Goal: Information Seeking & Learning: Compare options

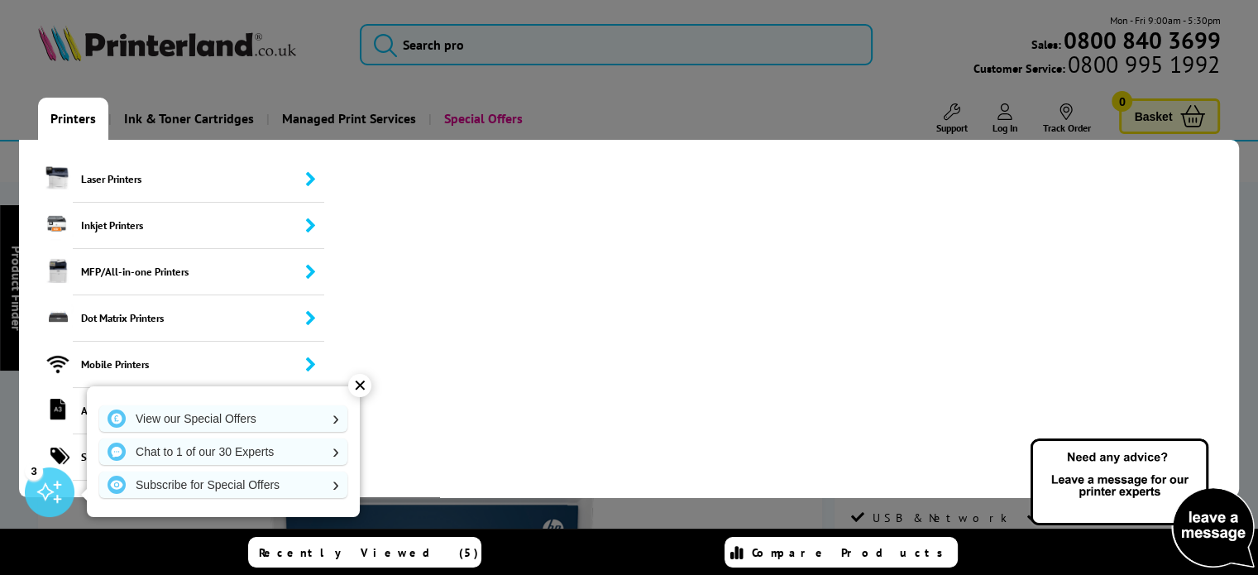
click at [61, 123] on link "Printers" at bounding box center [73, 119] width 70 height 42
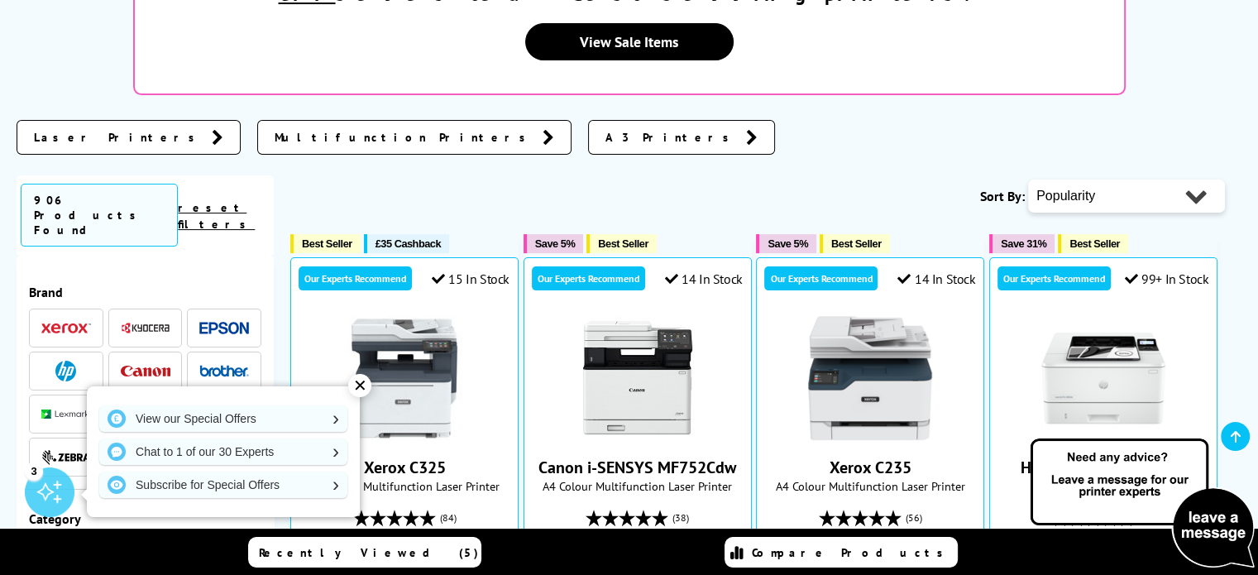
scroll to position [400, 0]
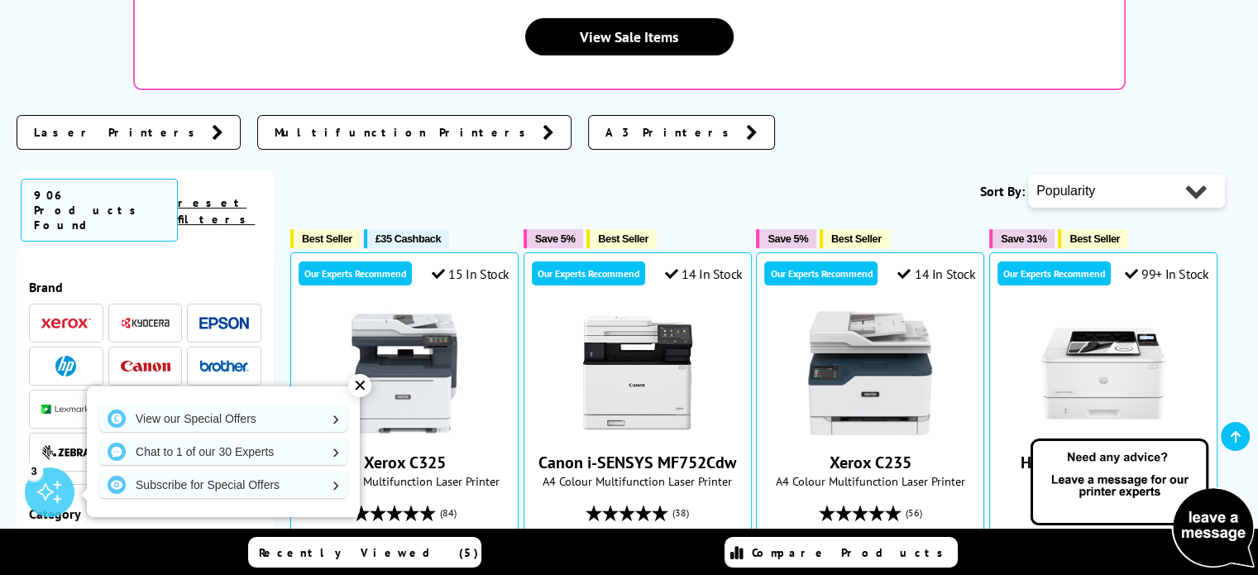
click at [360, 385] on div "✕" at bounding box center [359, 385] width 23 height 23
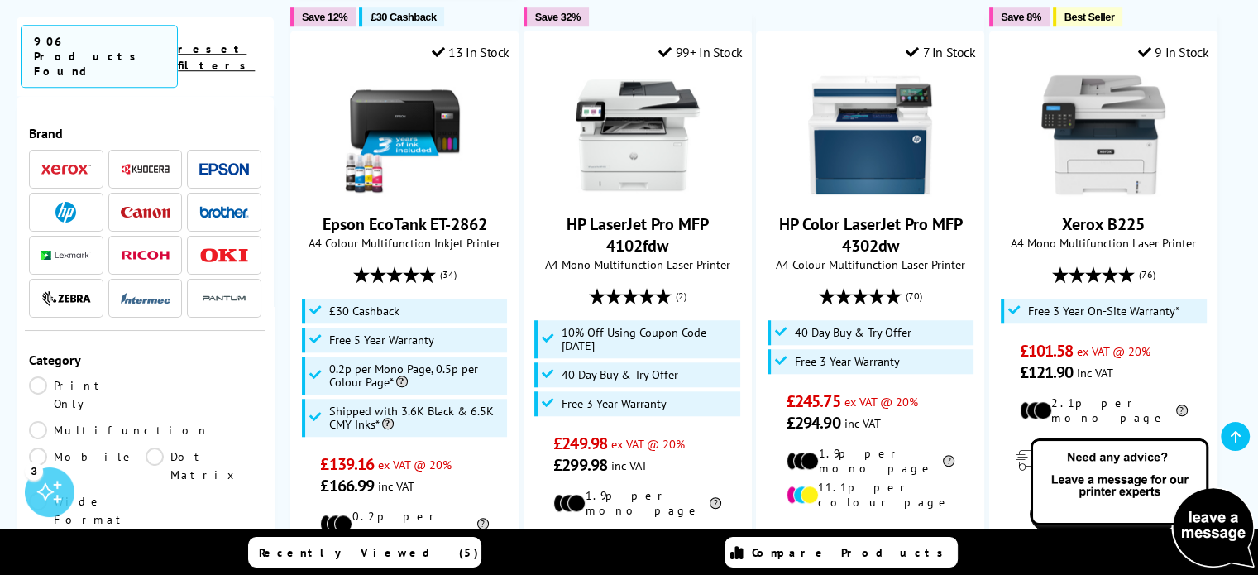
scroll to position [1355, 0]
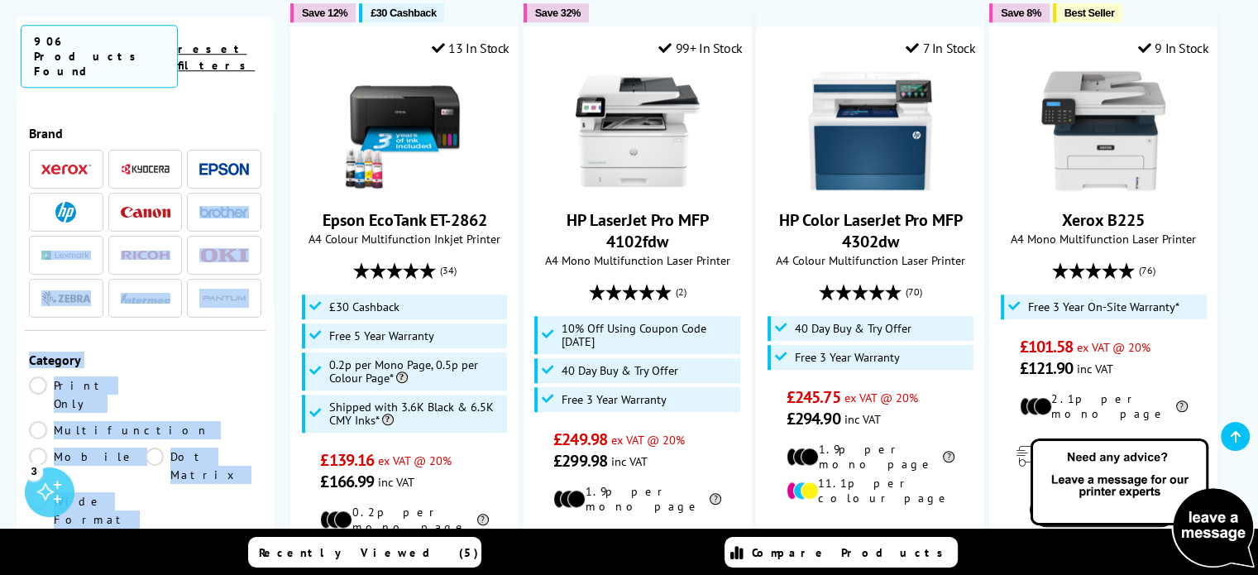
drag, startPoint x: 274, startPoint y: 129, endPoint x: 261, endPoint y: 170, distance: 42.6
click at [261, 170] on div "906 Products Found reset filters Brand 0" at bounding box center [629, 338] width 1225 height 2244
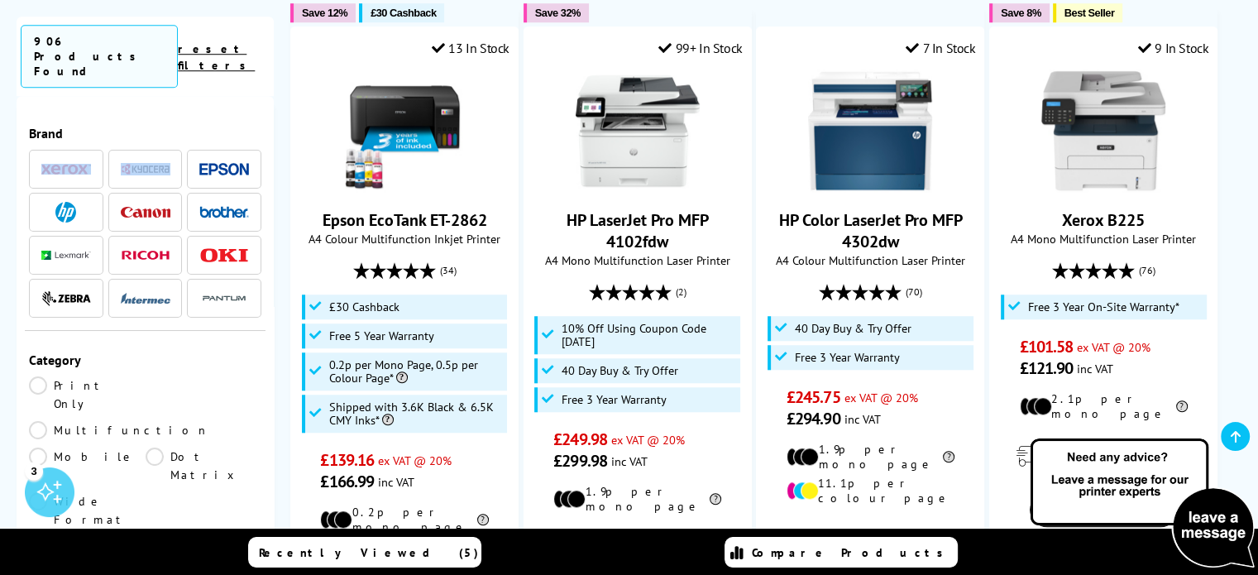
drag, startPoint x: 268, startPoint y: 98, endPoint x: 267, endPoint y: 154, distance: 55.4
click at [267, 154] on div "Brand Mobile" at bounding box center [145, 342] width 257 height 492
click at [194, 104] on div "Brand" at bounding box center [145, 217] width 241 height 227
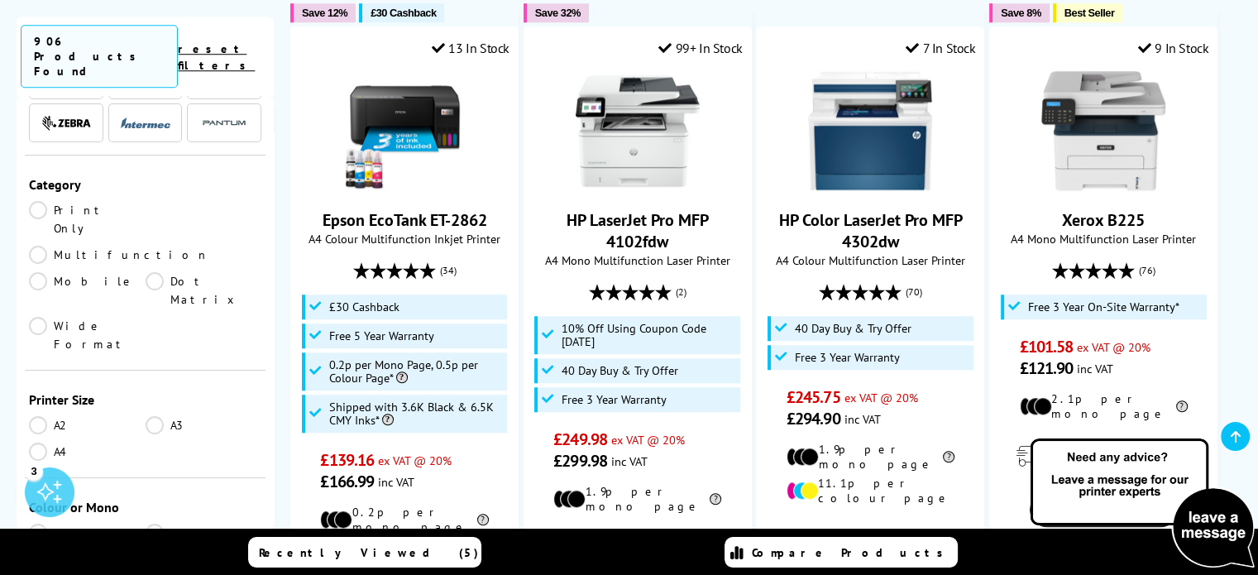
scroll to position [177, 0]
click at [55, 414] on link "A2" at bounding box center [87, 423] width 117 height 18
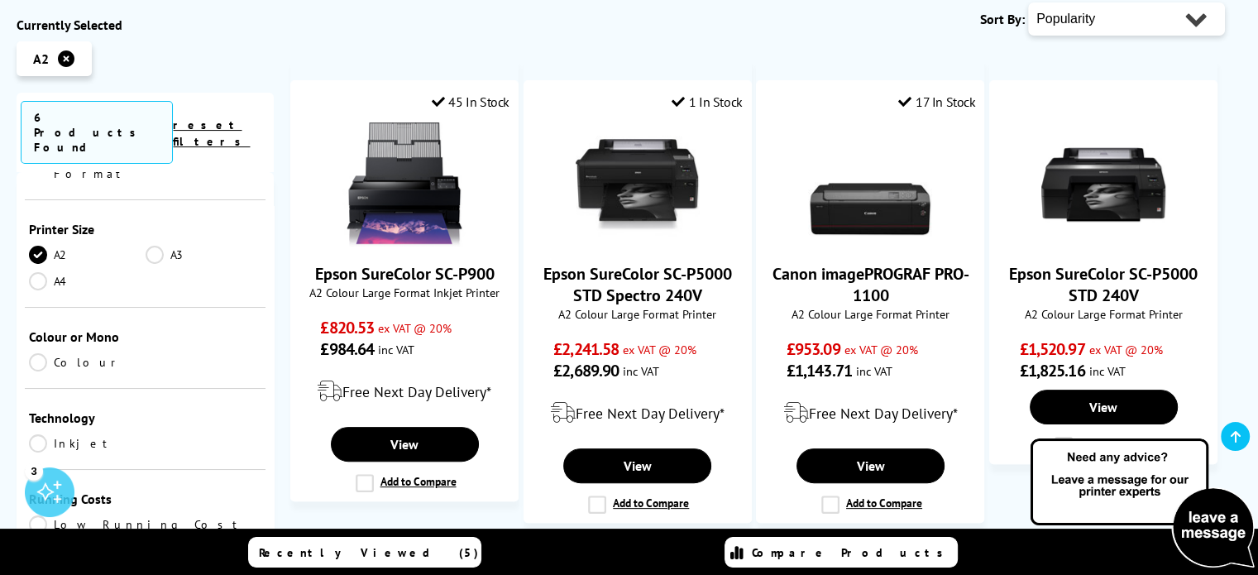
scroll to position [119, 0]
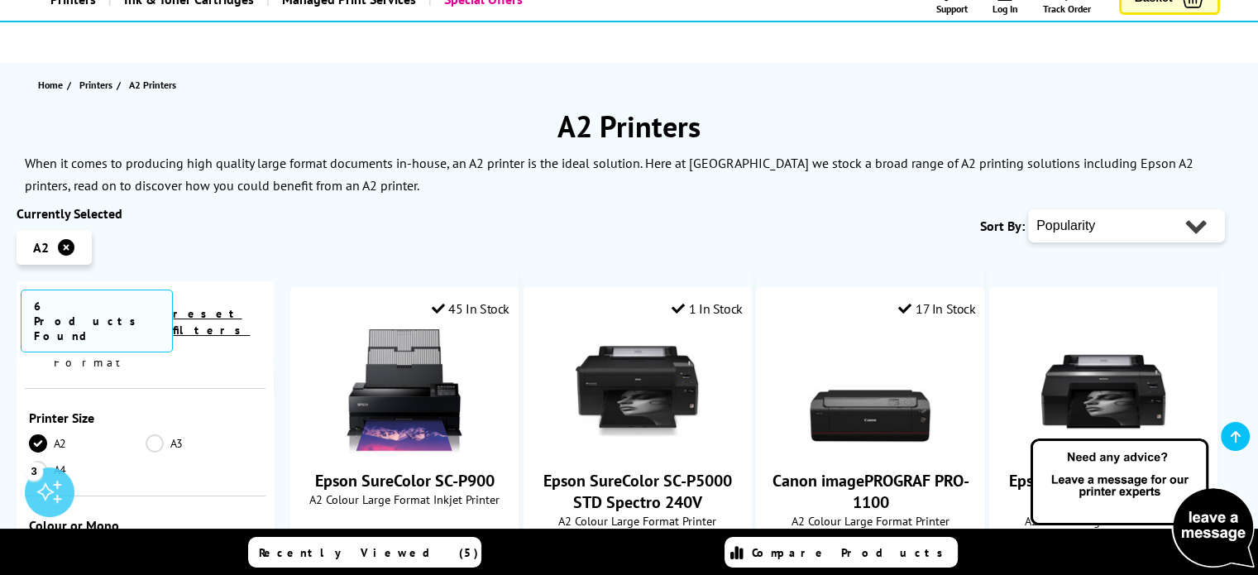
click at [1150, 234] on select "Popularity Rating Price - Low to High Price - High to Low Running Costs - Low t…" at bounding box center [1126, 225] width 197 height 33
select select "Price Ascending"
click at [1028, 209] on select "Popularity Rating Price - Low to High Price - High to Low Running Costs - Low t…" at bounding box center [1126, 225] width 197 height 33
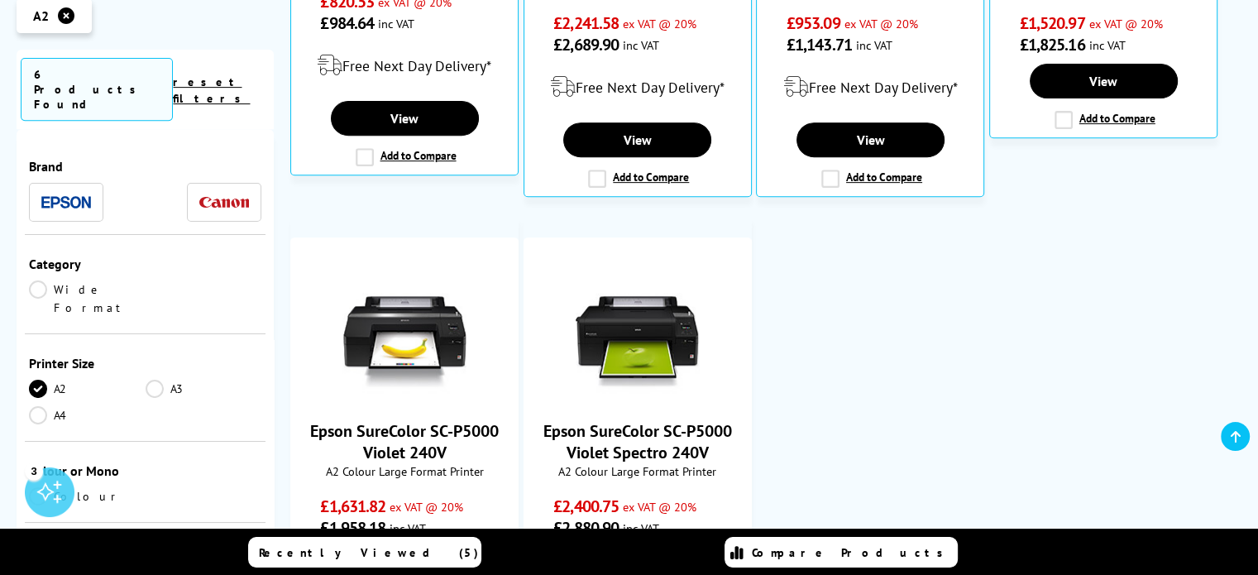
scroll to position [782, 0]
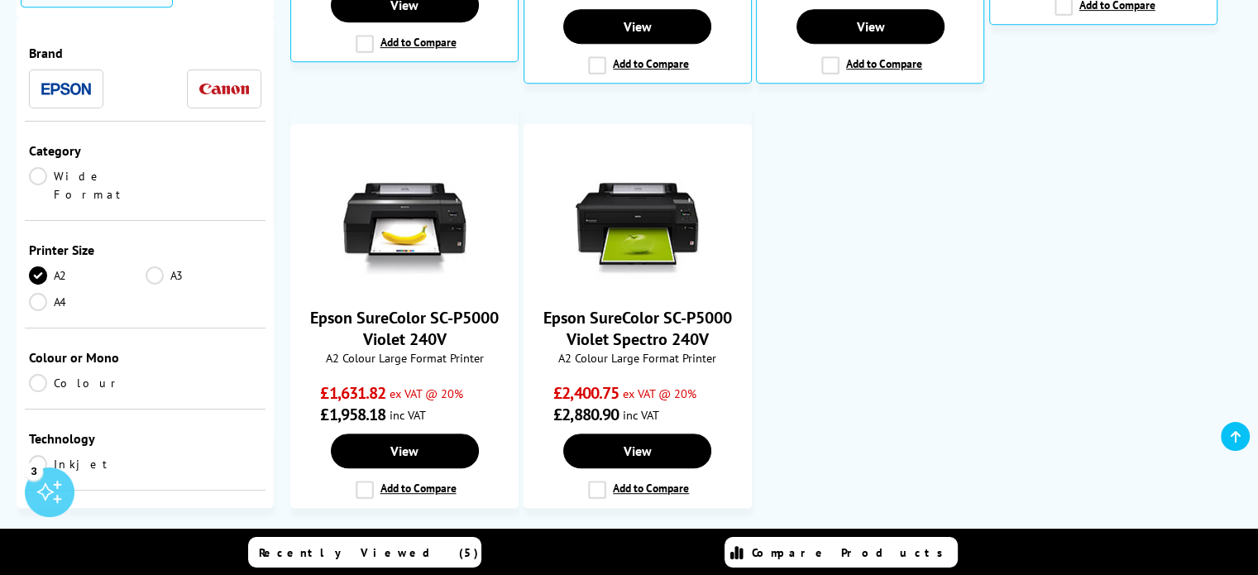
click at [159, 266] on link "A3" at bounding box center [204, 275] width 117 height 18
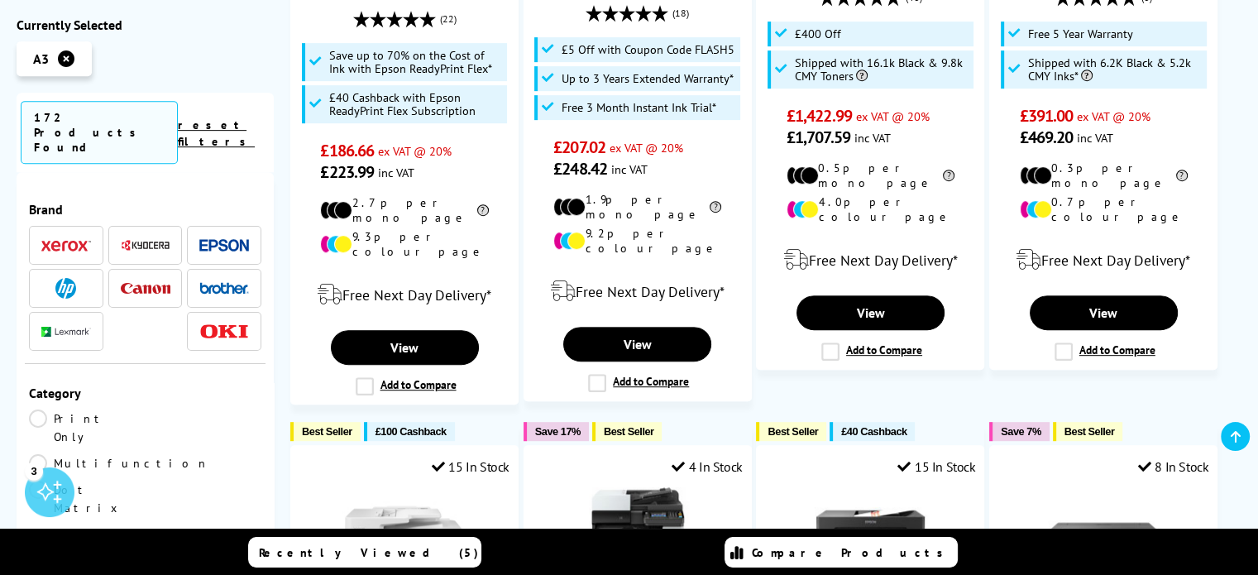
click at [65, 64] on icon at bounding box center [66, 58] width 17 height 17
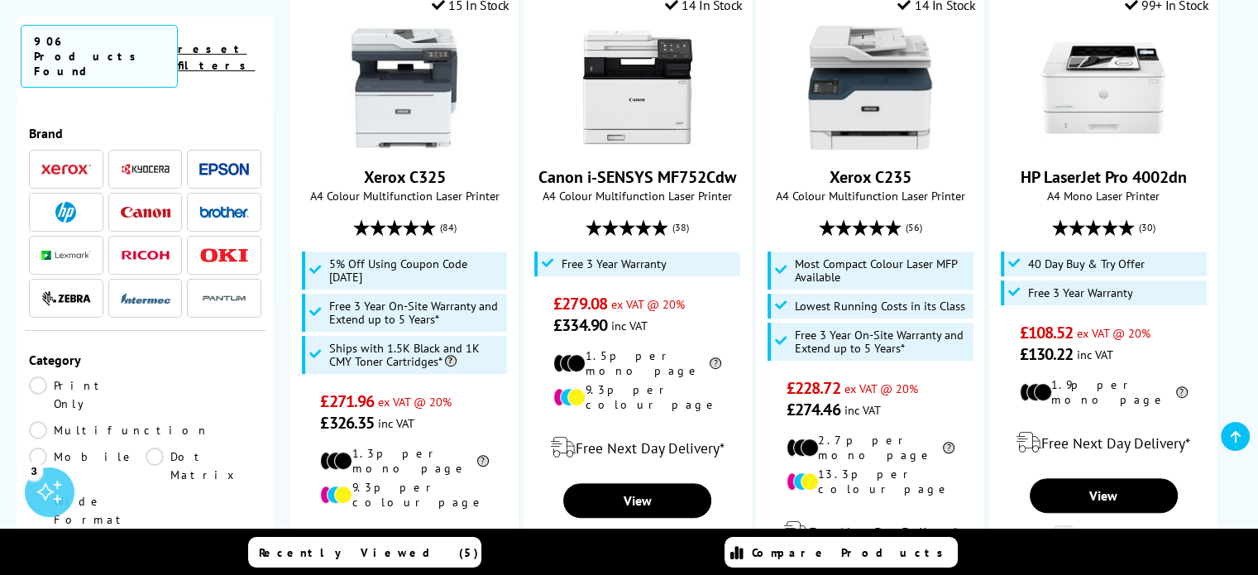
scroll to position [687, 0]
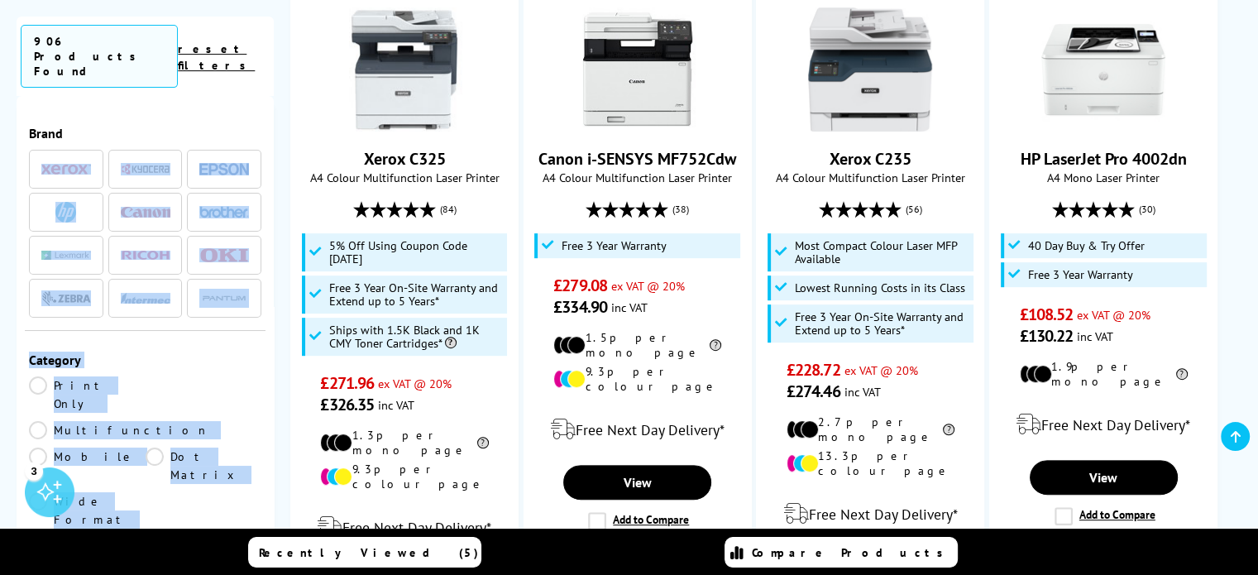
drag, startPoint x: 268, startPoint y: 104, endPoint x: 274, endPoint y: 149, distance: 45.0
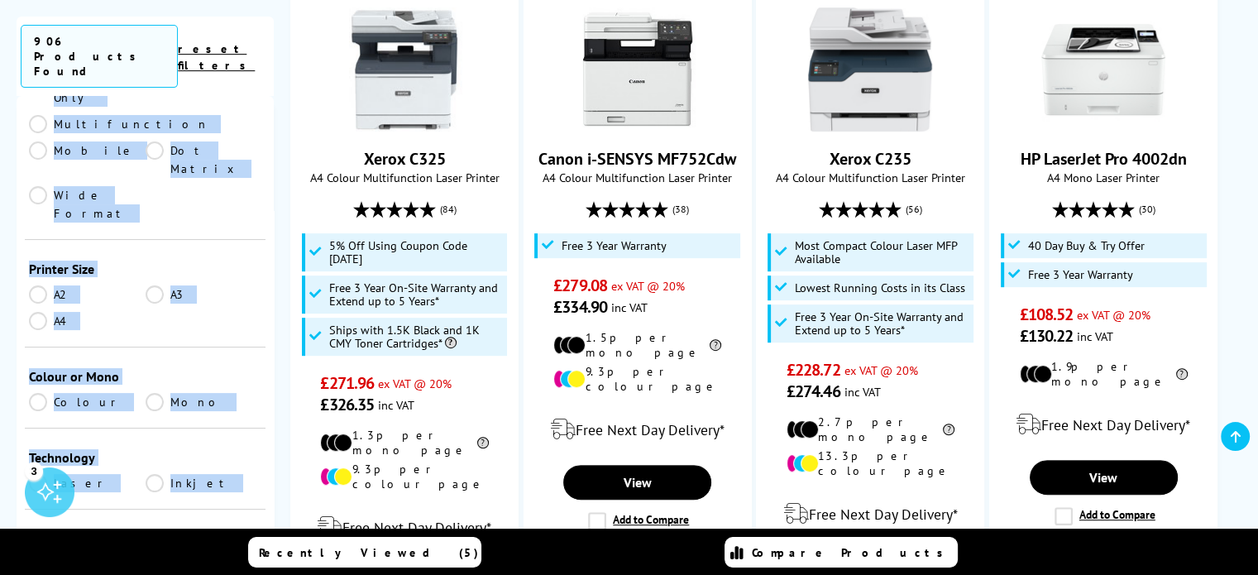
scroll to position [310, 0]
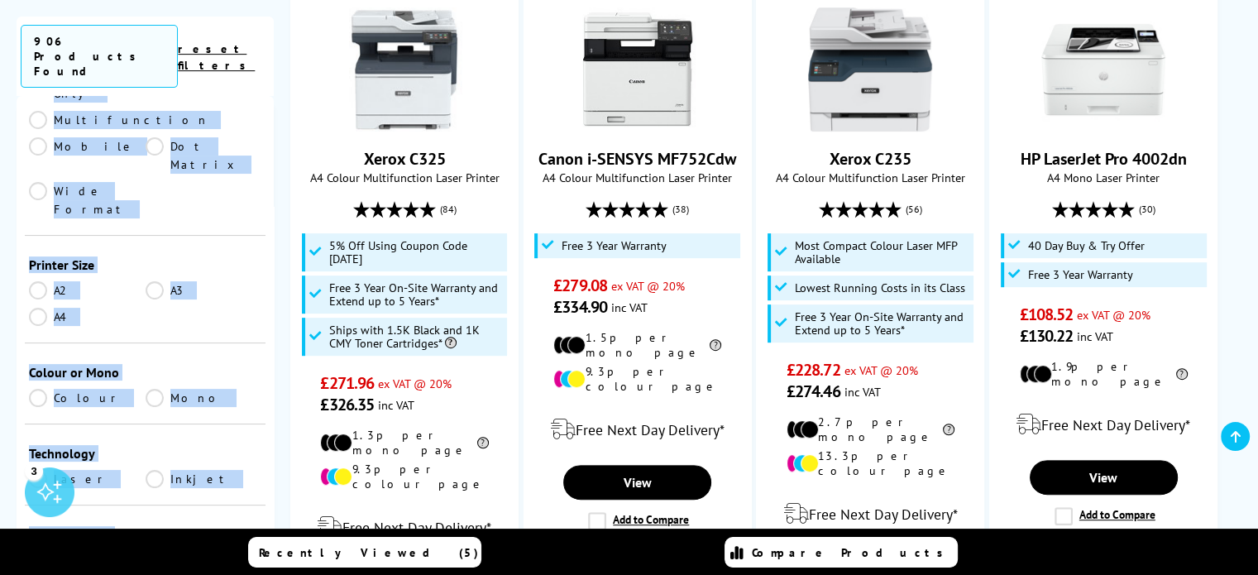
click at [36, 308] on link "A4" at bounding box center [87, 317] width 117 height 18
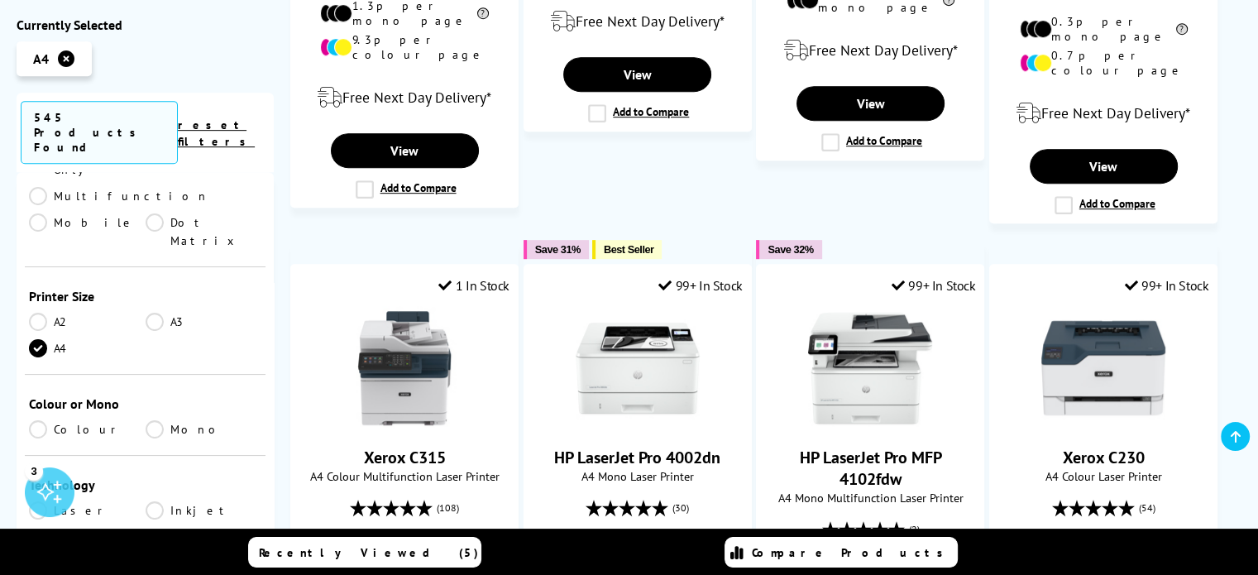
scroll to position [830, 0]
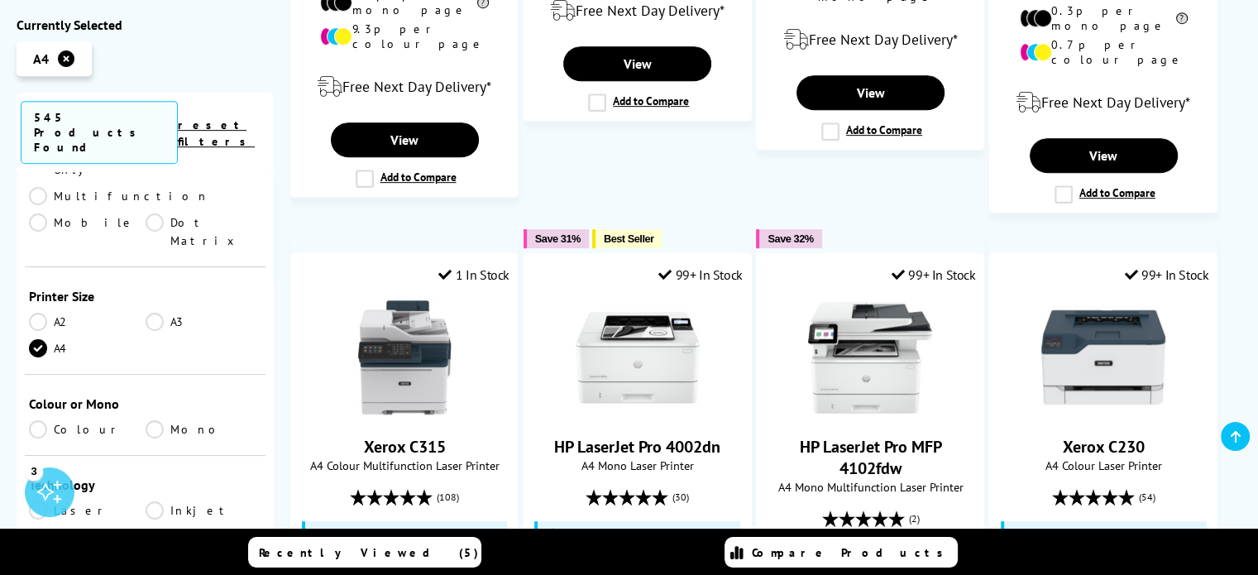
click at [38, 420] on link "Colour" at bounding box center [87, 429] width 117 height 18
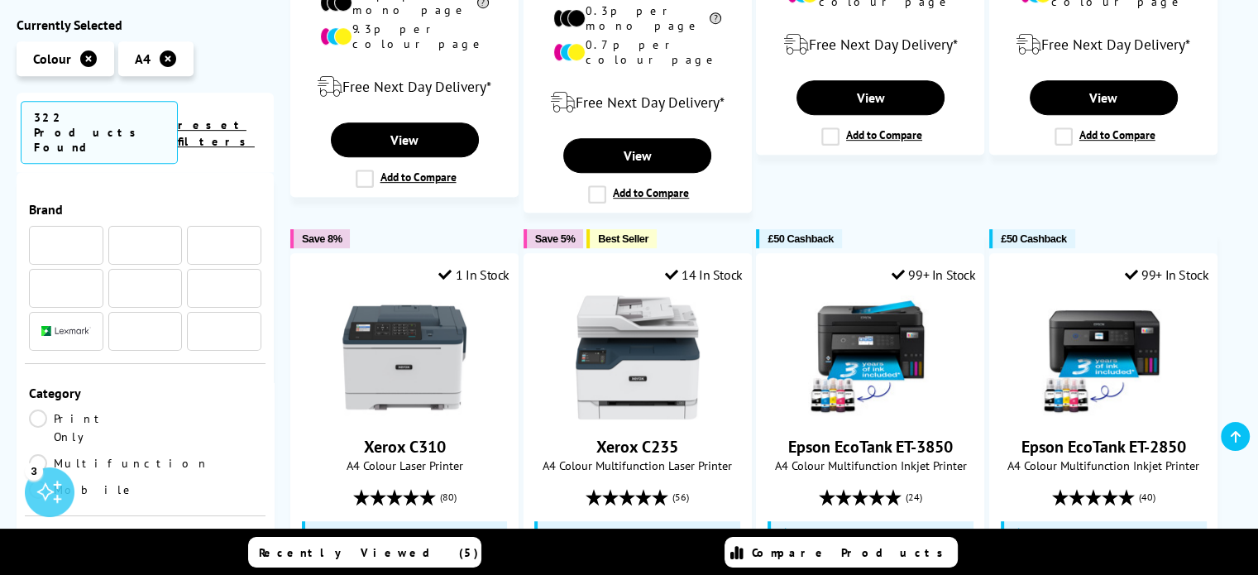
scroll to position [310, 0]
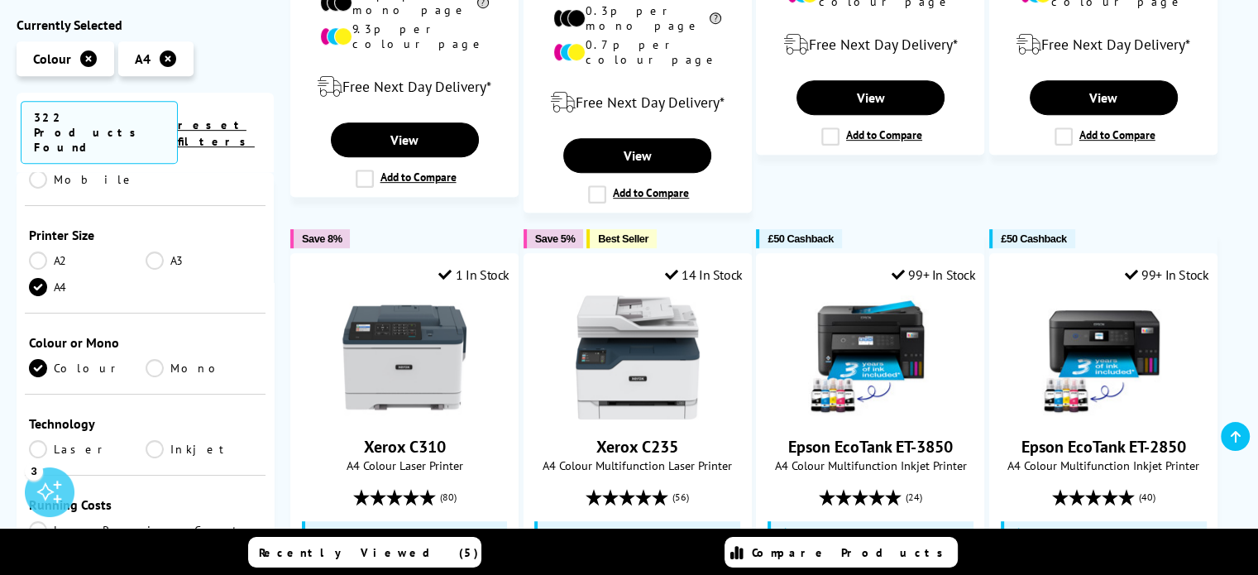
click at [37, 440] on link "Laser" at bounding box center [87, 449] width 117 height 18
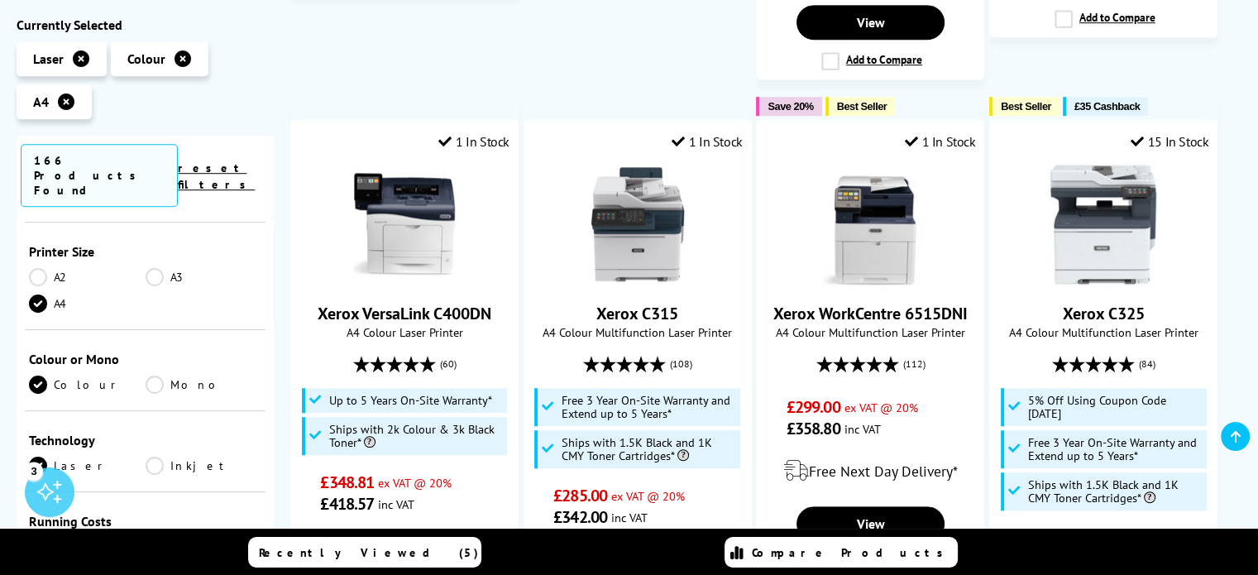
scroll to position [1177, 0]
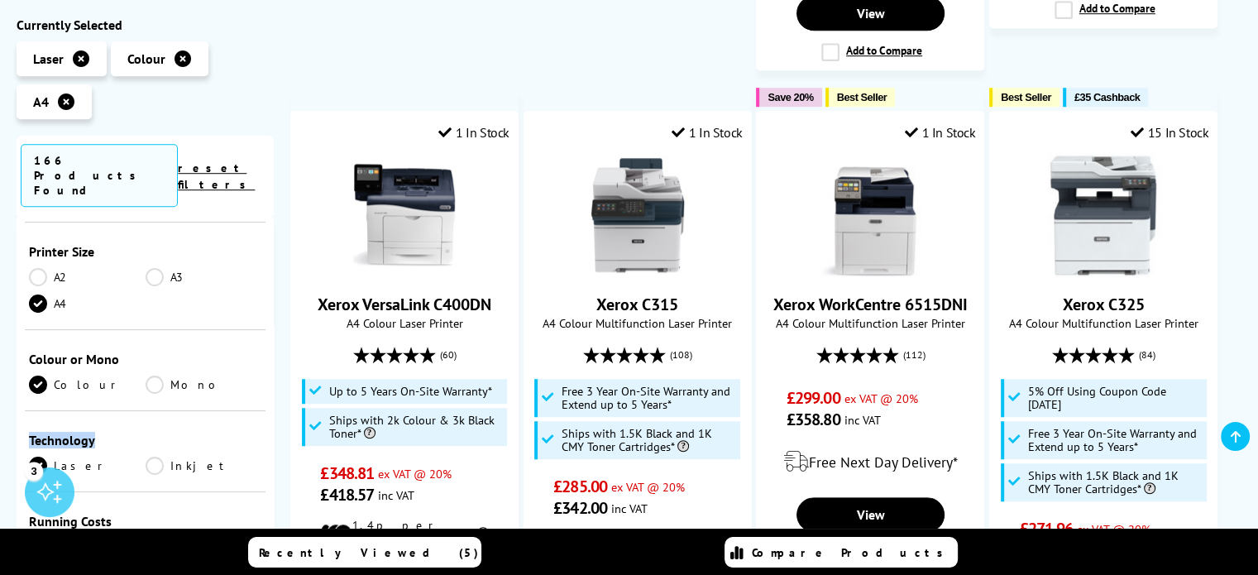
drag, startPoint x: 269, startPoint y: 322, endPoint x: 267, endPoint y: 338, distance: 16.6
click at [267, 338] on div "Brand A2 A3" at bounding box center [145, 461] width 257 height 492
drag, startPoint x: 274, startPoint y: 308, endPoint x: 266, endPoint y: 343, distance: 36.5
click at [266, 343] on div "Currently Selected Laser Colour A4 A2" at bounding box center [629, 446] width 1225 height 2233
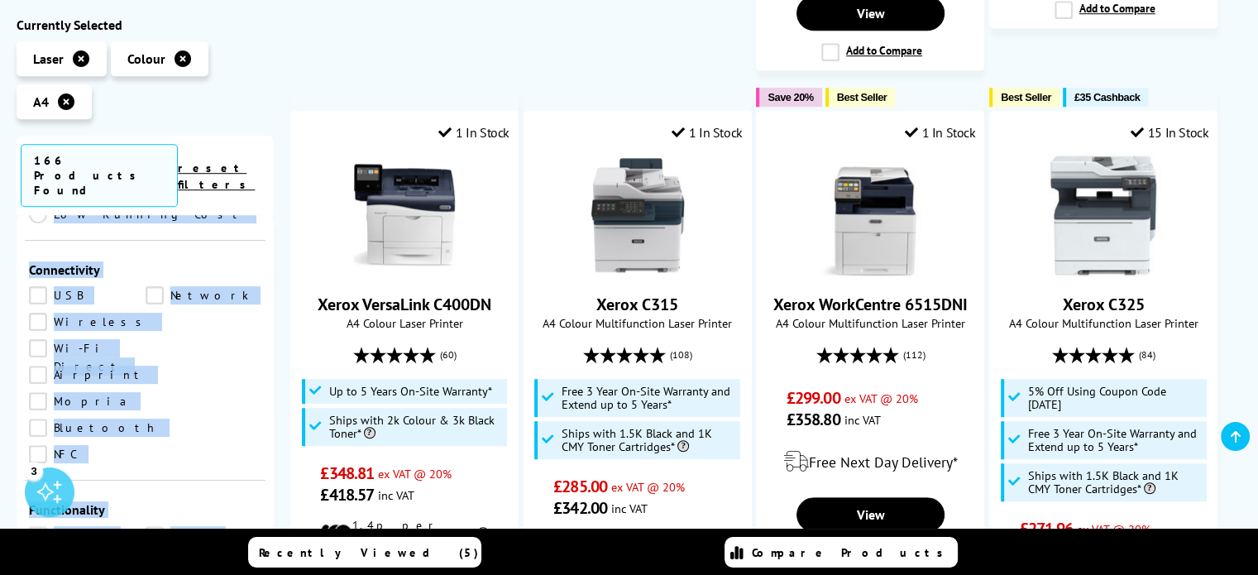
scroll to position [645, 0]
click at [38, 310] on link "Wireless" at bounding box center [90, 319] width 122 height 18
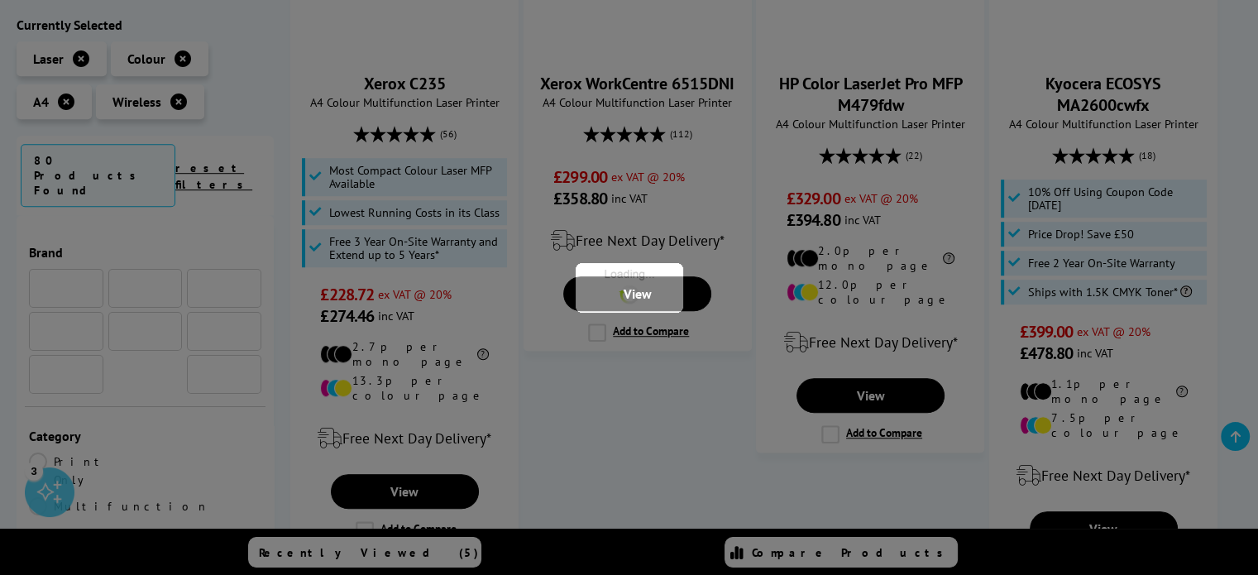
scroll to position [645, 0]
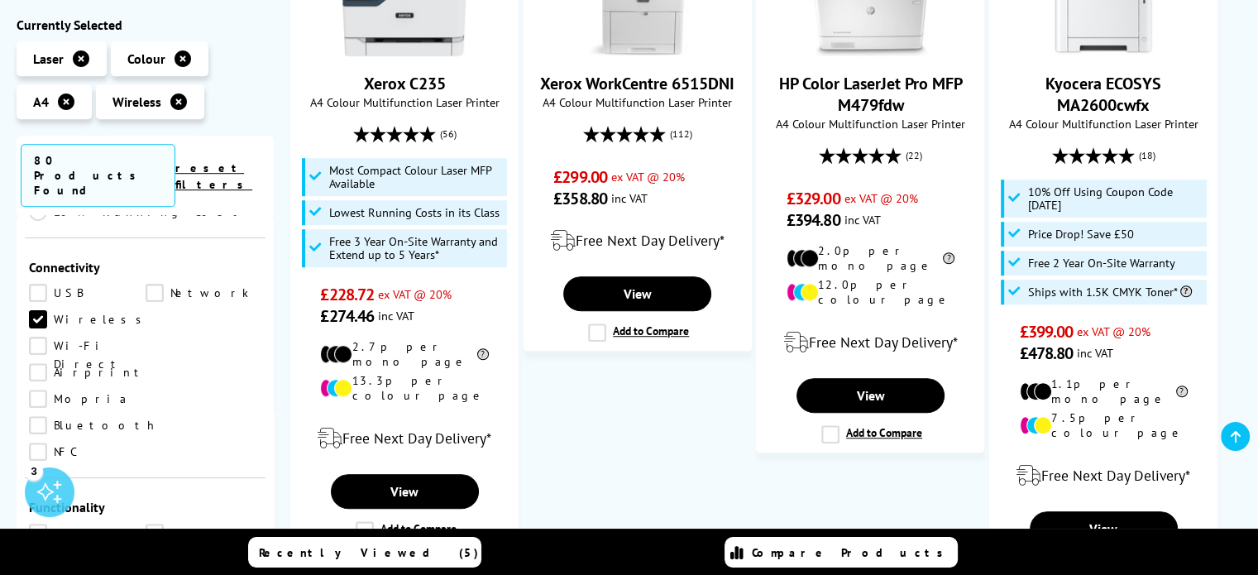
click at [152, 284] on link "Network" at bounding box center [204, 293] width 117 height 18
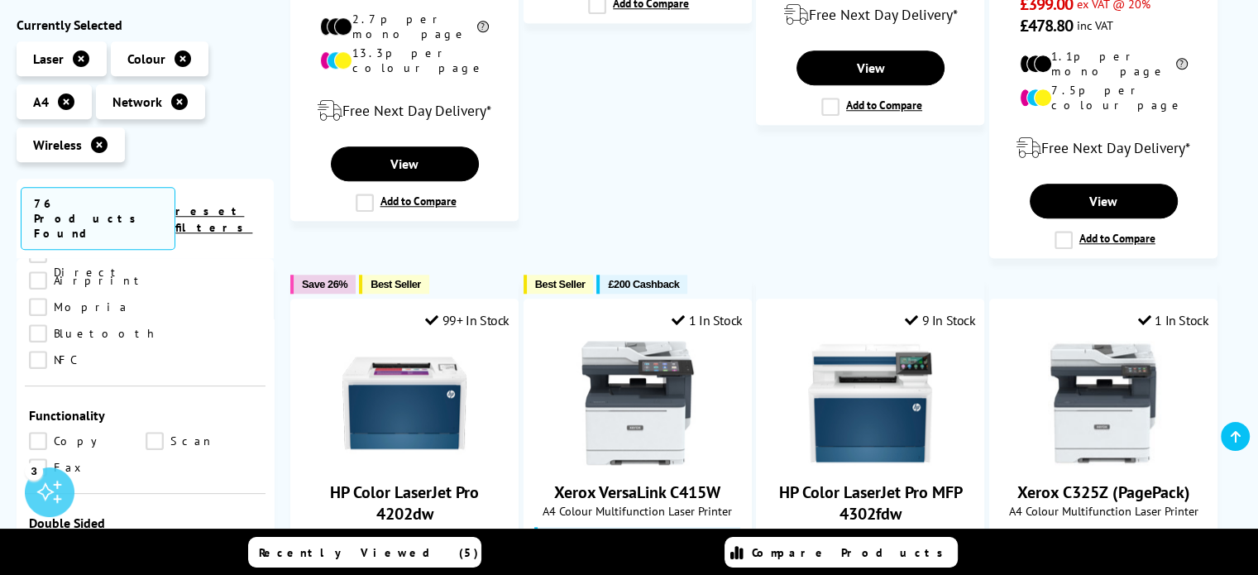
scroll to position [778, 0]
click at [36, 434] on link "Copy" at bounding box center [87, 443] width 117 height 18
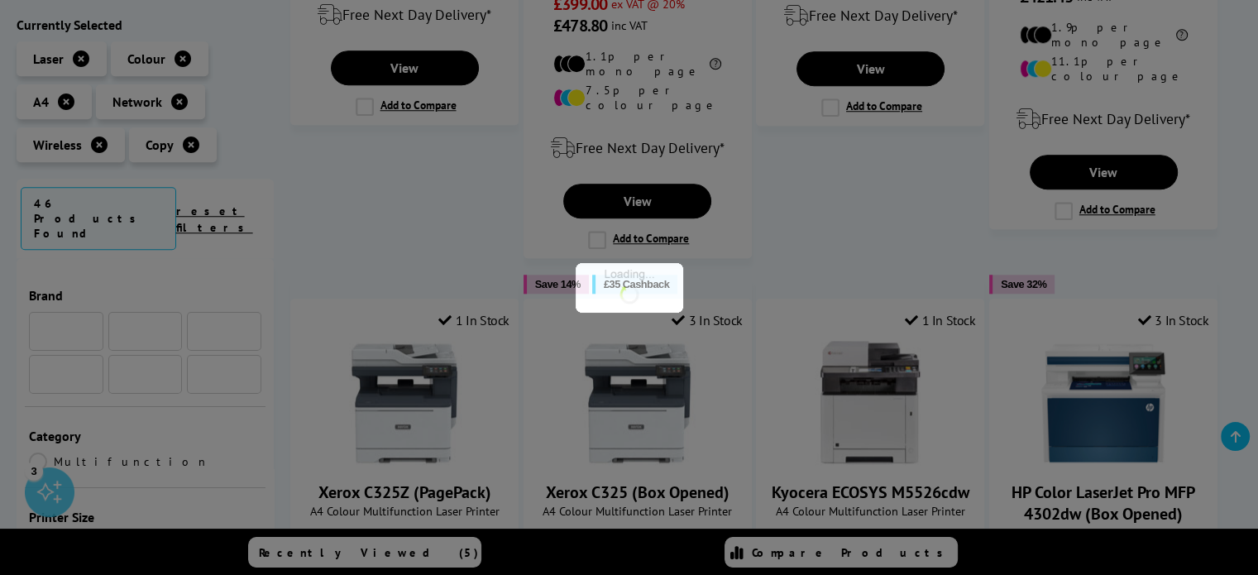
scroll to position [778, 0]
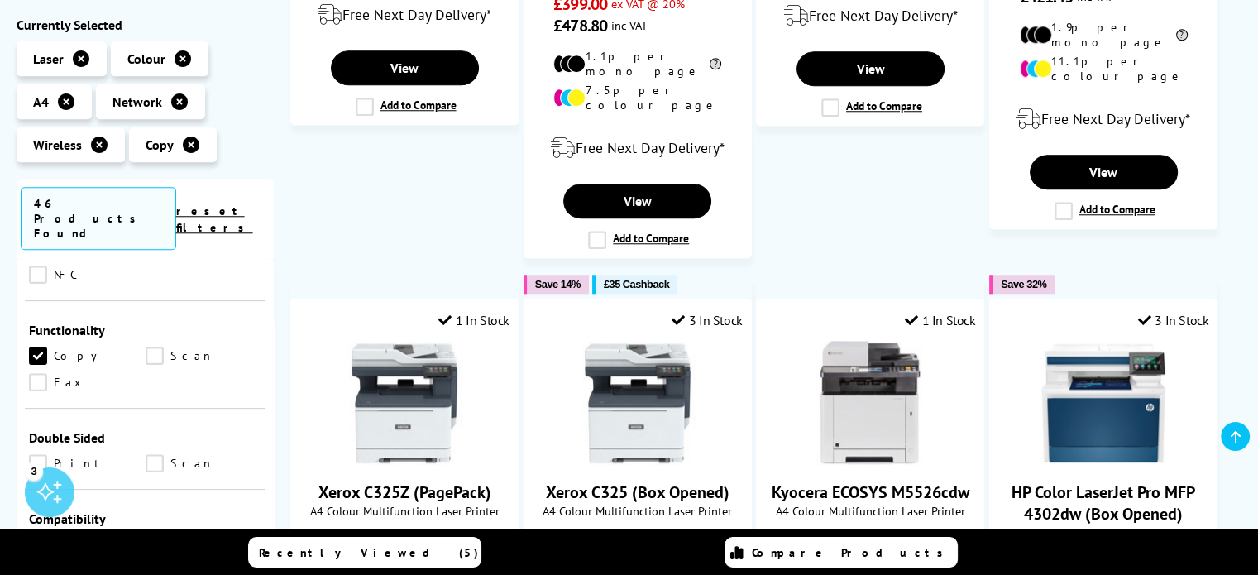
click at [155, 347] on link "Scan" at bounding box center [204, 356] width 117 height 18
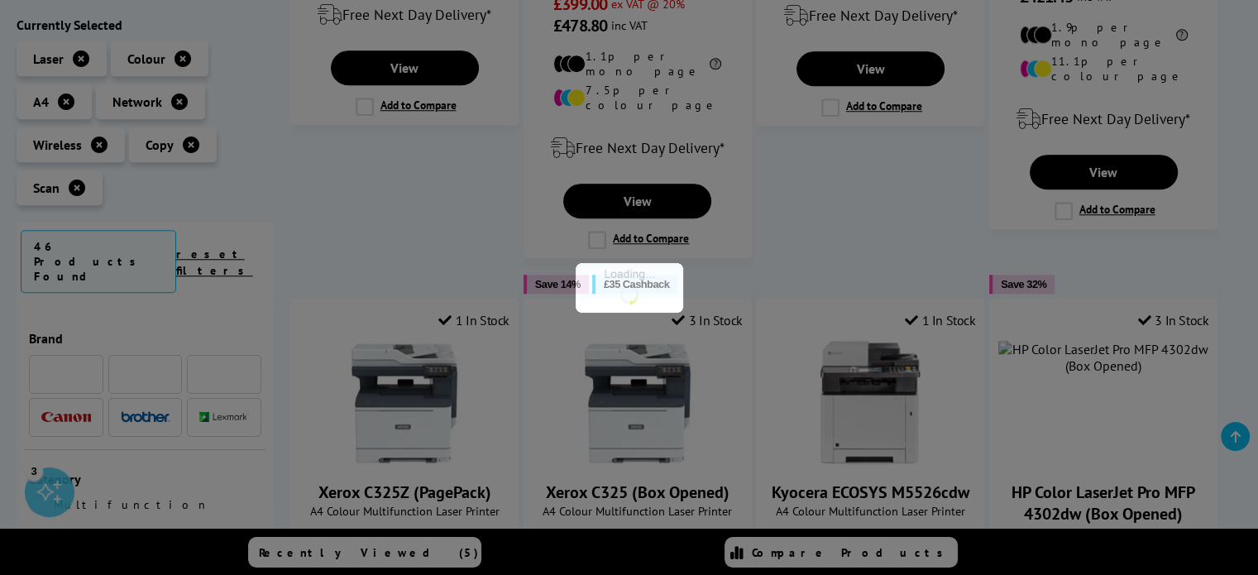
scroll to position [778, 0]
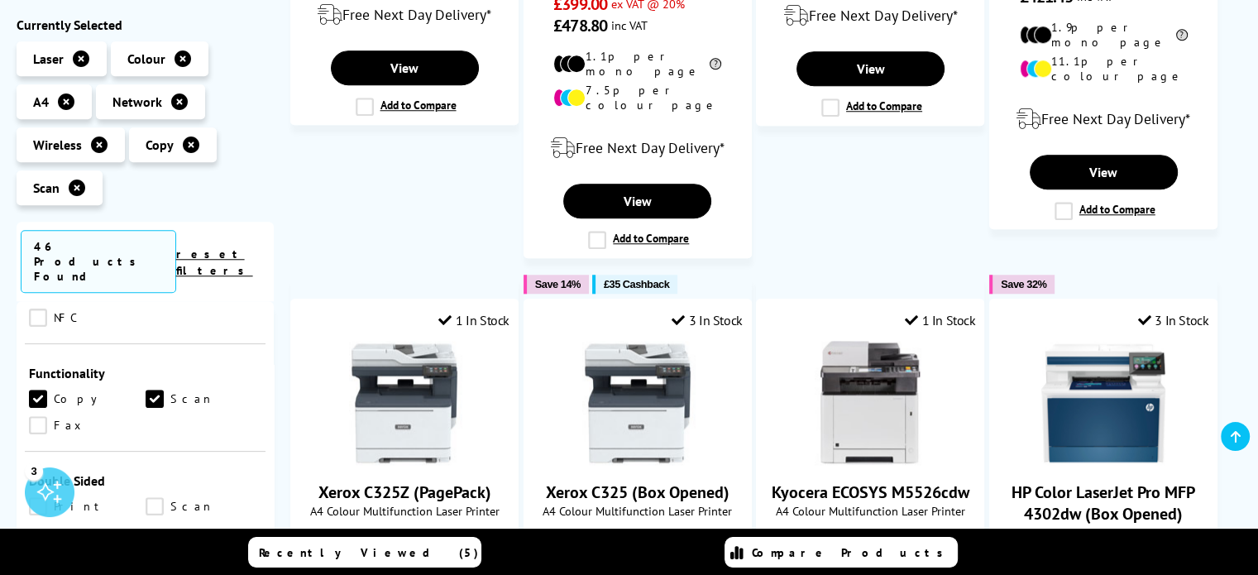
click at [41, 497] on link "Print" at bounding box center [87, 506] width 117 height 18
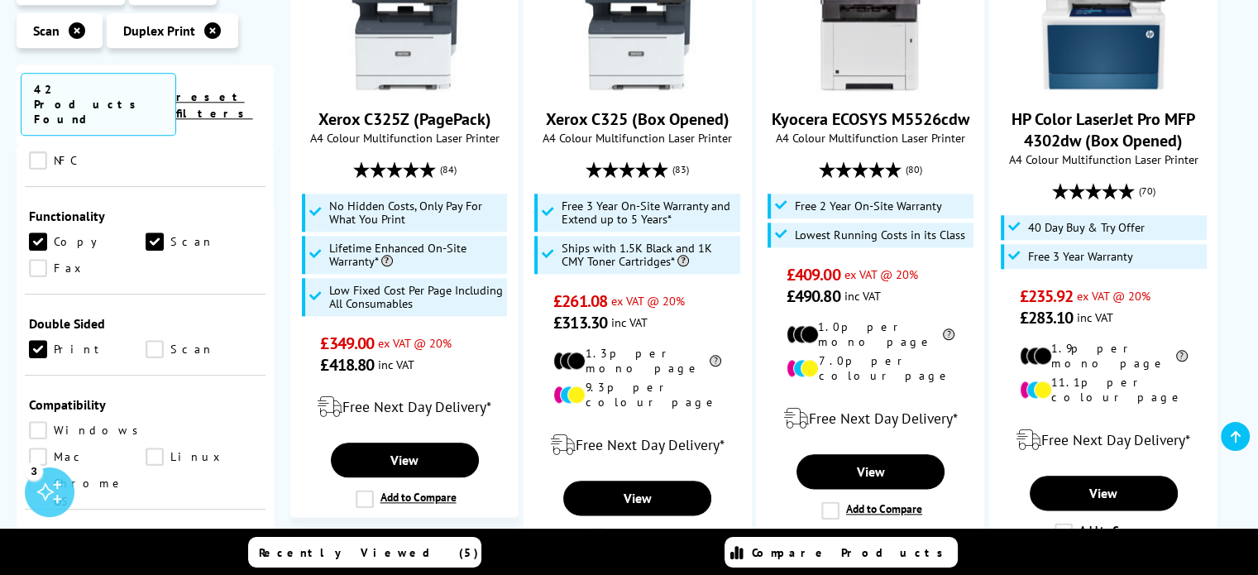
scroll to position [1884, 0]
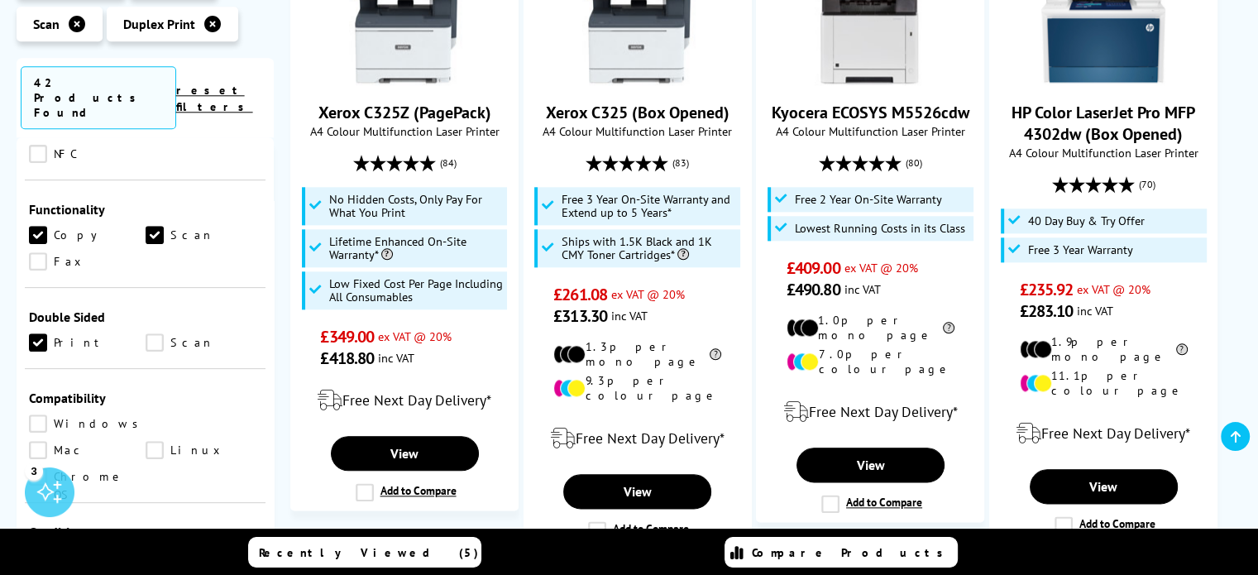
click at [40, 414] on link "Windows" at bounding box center [88, 423] width 118 height 18
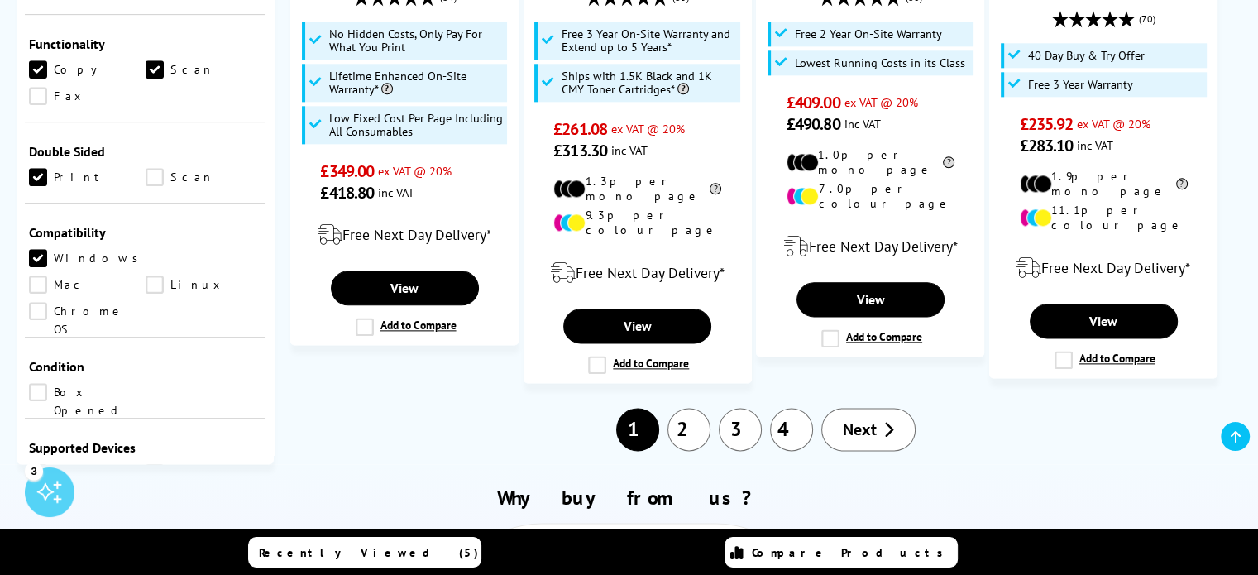
scroll to position [2047, 0]
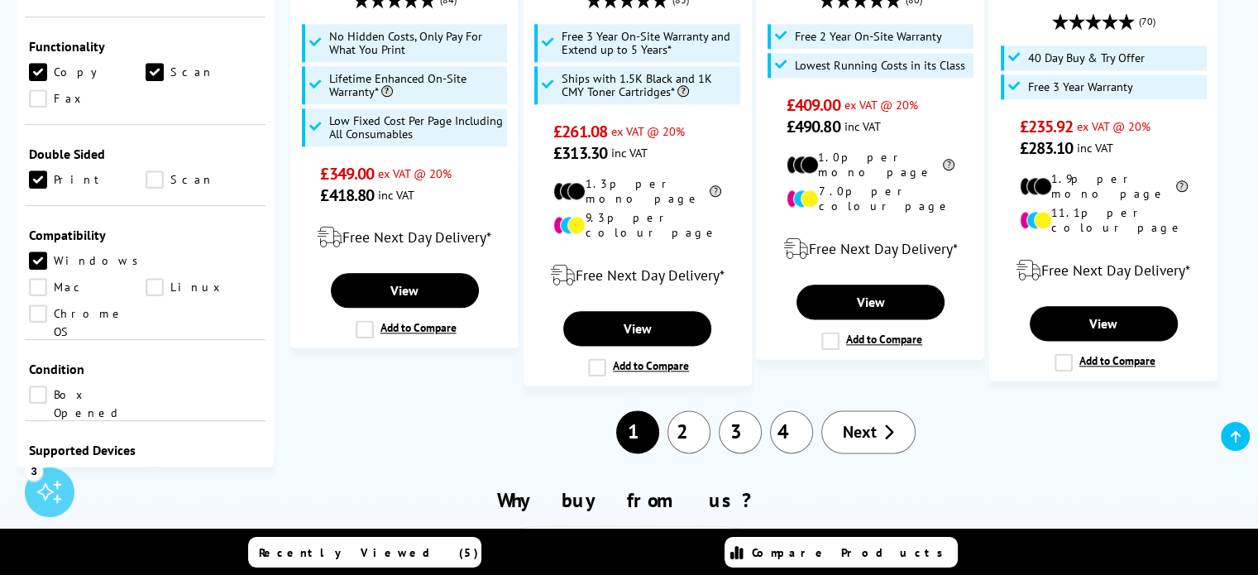
click at [58, 467] on link "Desktop PC" at bounding box center [87, 476] width 117 height 18
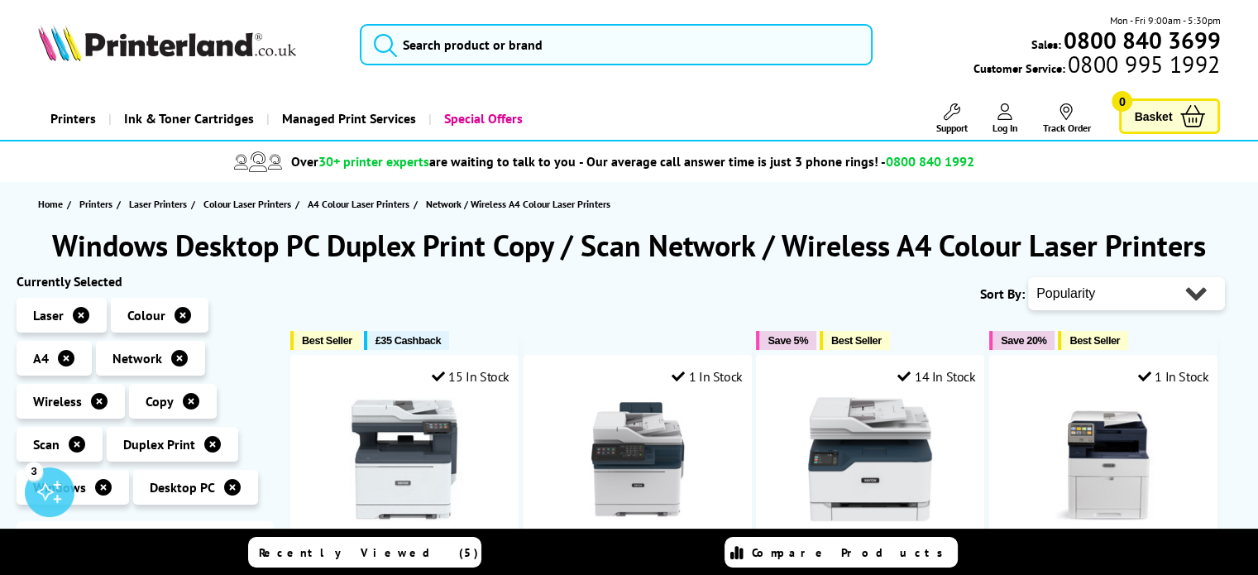
scroll to position [99, 0]
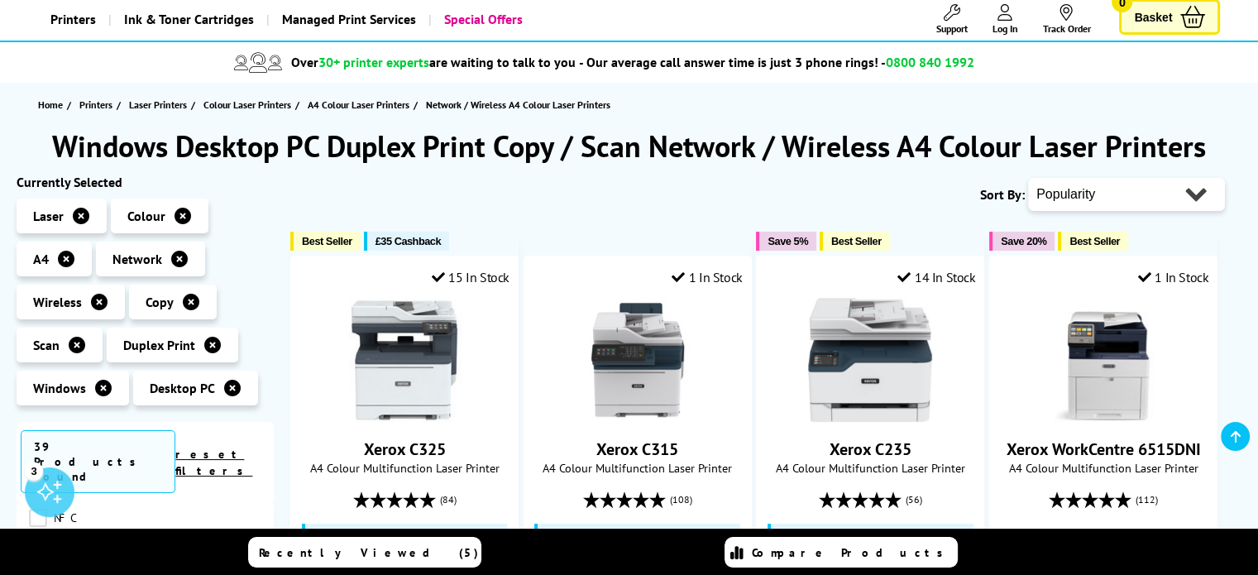
click at [1183, 194] on select "Popularity Rating Price - Low to High Price - High to Low Running Costs - Low t…" at bounding box center [1126, 194] width 197 height 33
select select "Price Ascending"
click at [1028, 178] on select "Popularity Rating Price - Low to High Price - High to Low Running Costs - Low t…" at bounding box center [1126, 194] width 197 height 33
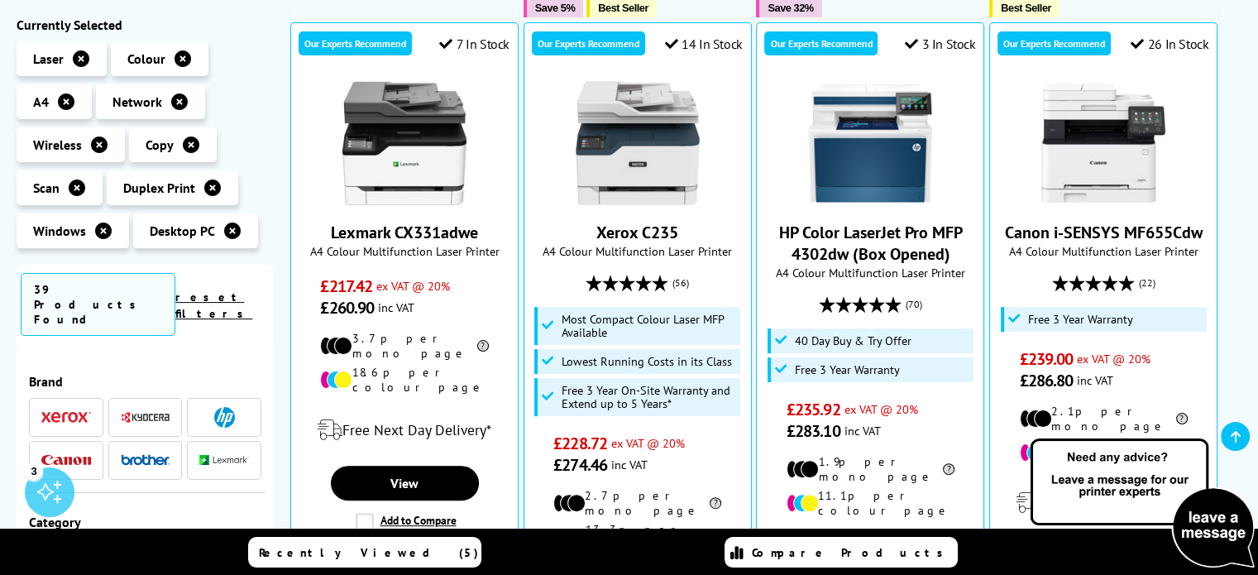
scroll to position [326, 0]
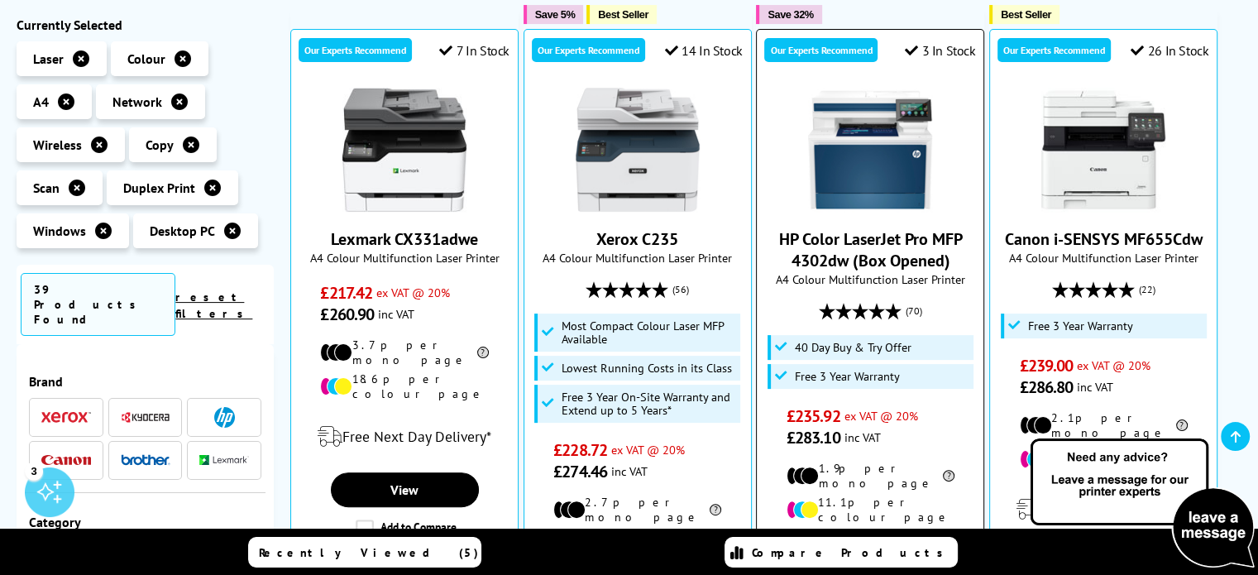
click at [850, 252] on link "HP Color LaserJet Pro MFP 4302dw (Box Opened)" at bounding box center [870, 249] width 184 height 43
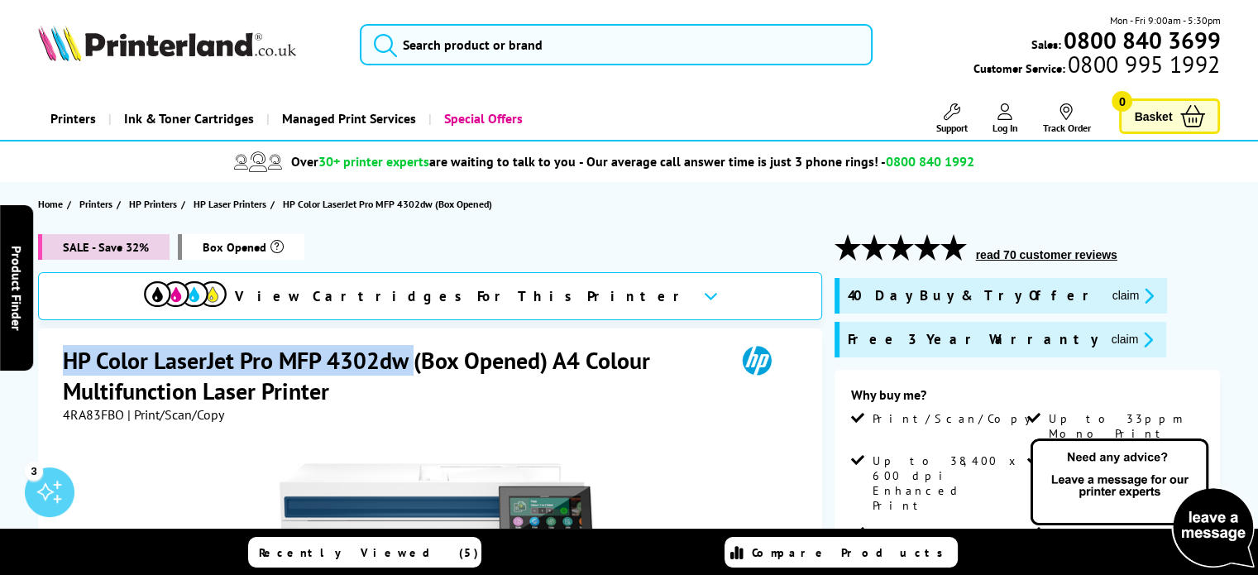
drag, startPoint x: 414, startPoint y: 359, endPoint x: 56, endPoint y: 341, distance: 357.8
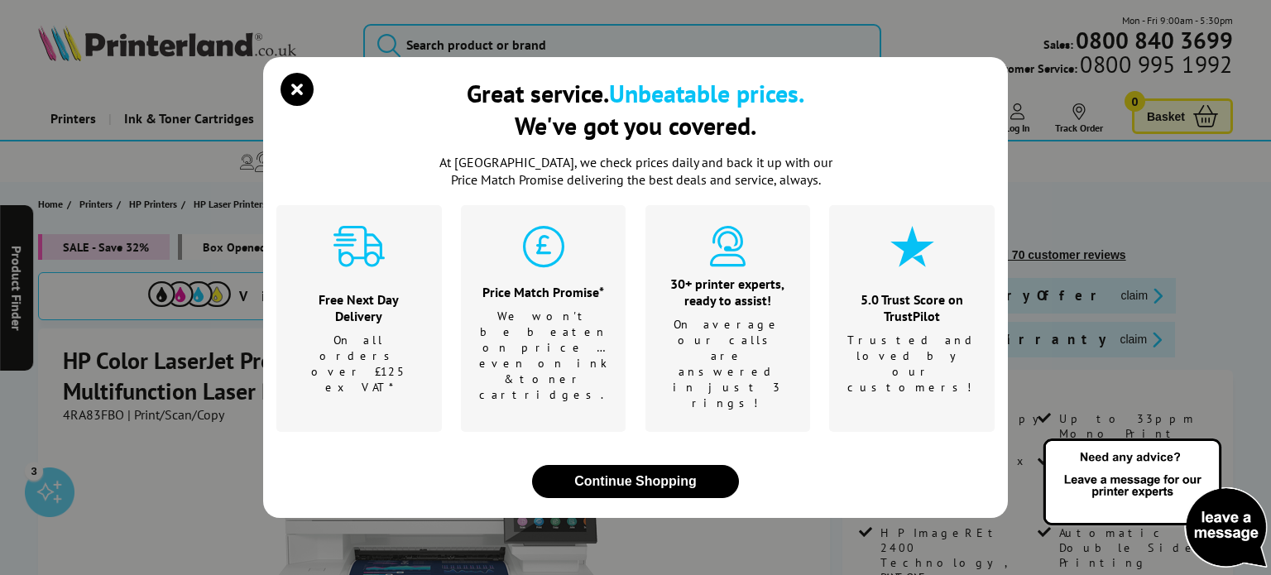
drag, startPoint x: 232, startPoint y: 366, endPoint x: 206, endPoint y: 362, distance: 26.0
drag, startPoint x: 206, startPoint y: 362, endPoint x: 223, endPoint y: 444, distance: 83.5
click at [223, 444] on div "Great service. Unbeatable prices. We've got you covered. At Printerland, we che…" at bounding box center [635, 287] width 1271 height 575
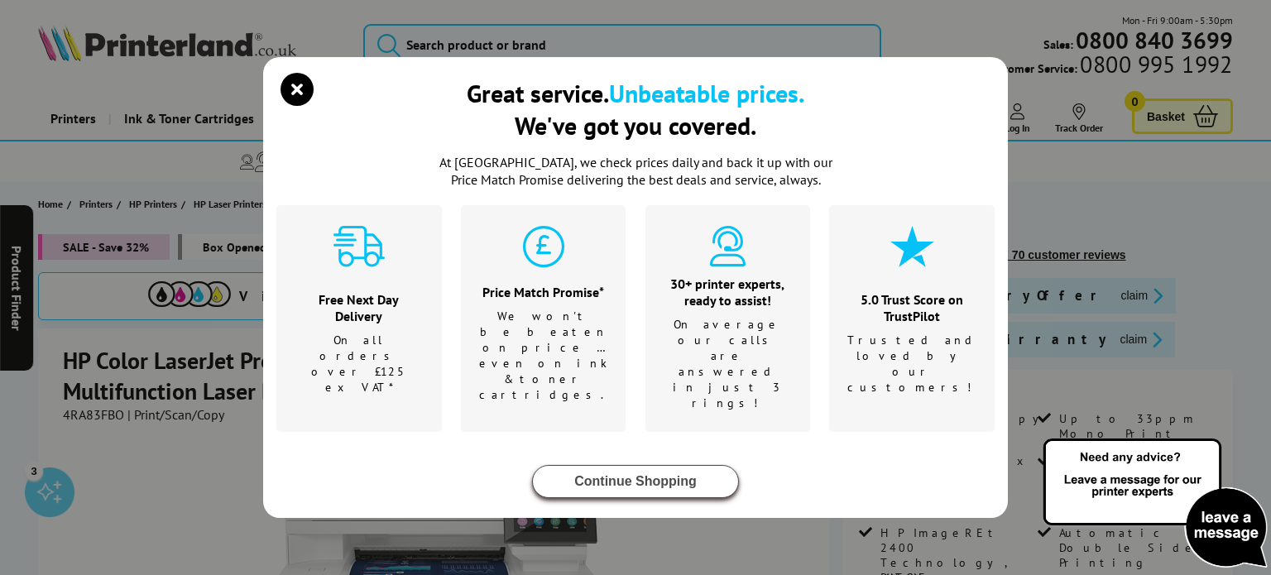
click at [635, 465] on button "Continue Shopping" at bounding box center [635, 481] width 207 height 33
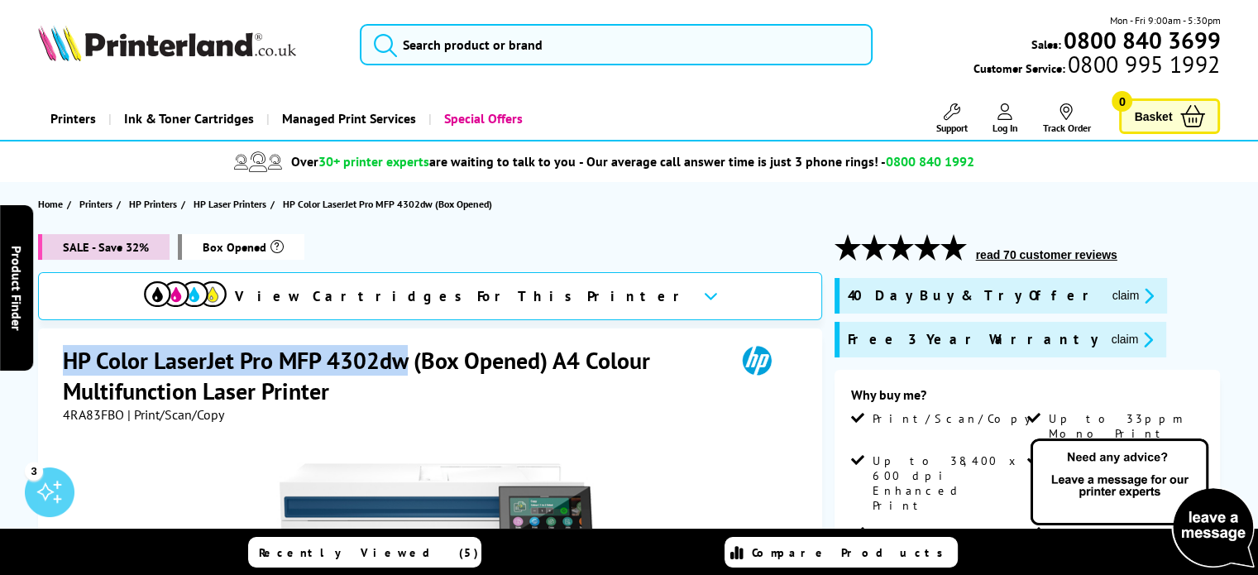
drag, startPoint x: 410, startPoint y: 365, endPoint x: 65, endPoint y: 364, distance: 345.8
click at [65, 364] on h1 "HP Color LaserJet Pro MFP 4302dw (Box Opened) A4 Colour Multifunction Laser Pri…" at bounding box center [391, 375] width 656 height 61
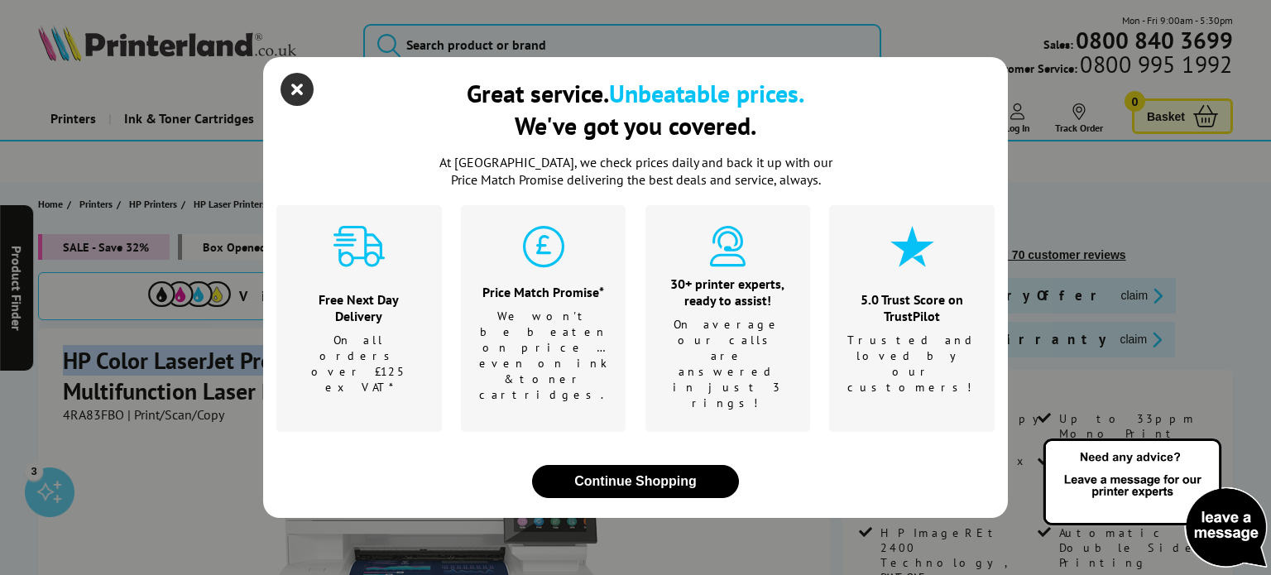
click at [304, 106] on icon "close modal" at bounding box center [296, 89] width 33 height 33
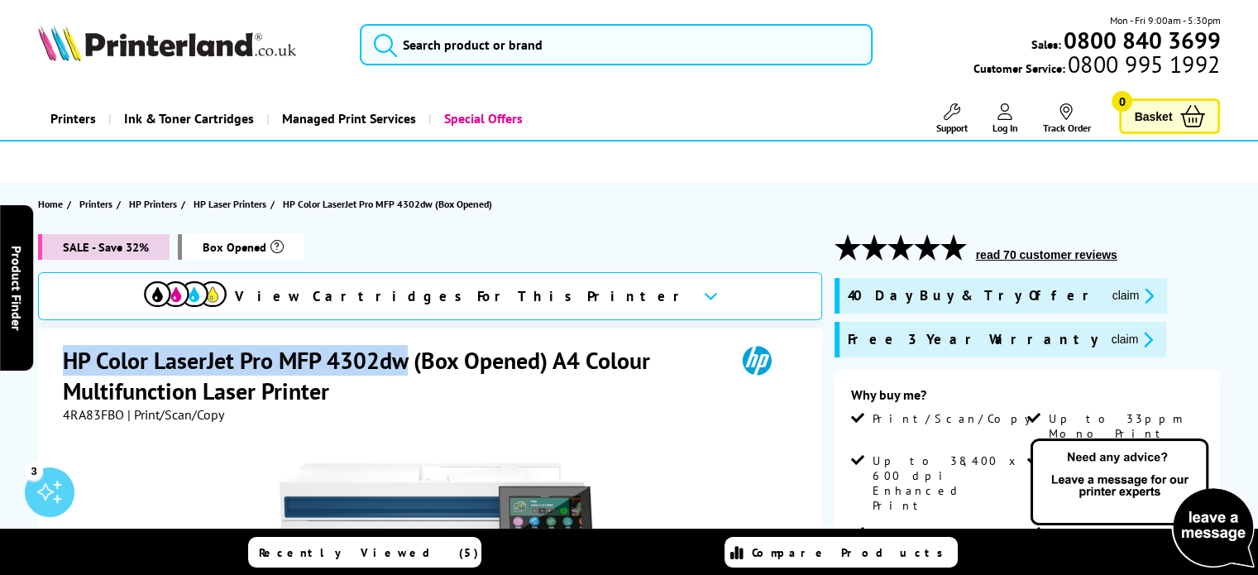
copy h1 "HP Color LaserJet Pro MFP 4302dw"
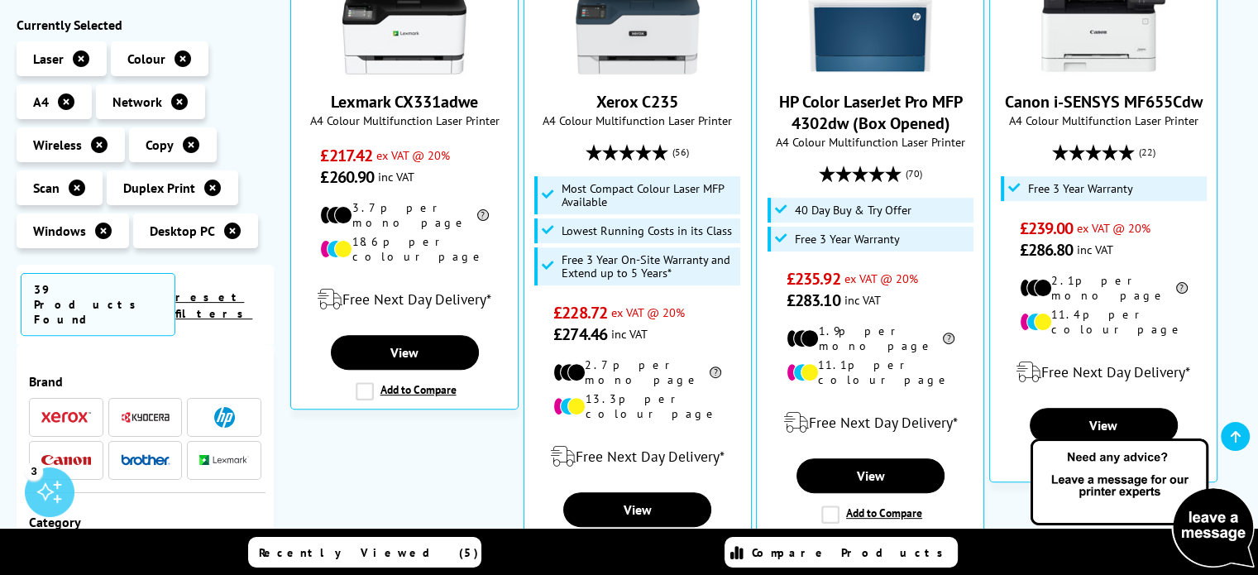
scroll to position [281, 0]
